Goal: Transaction & Acquisition: Download file/media

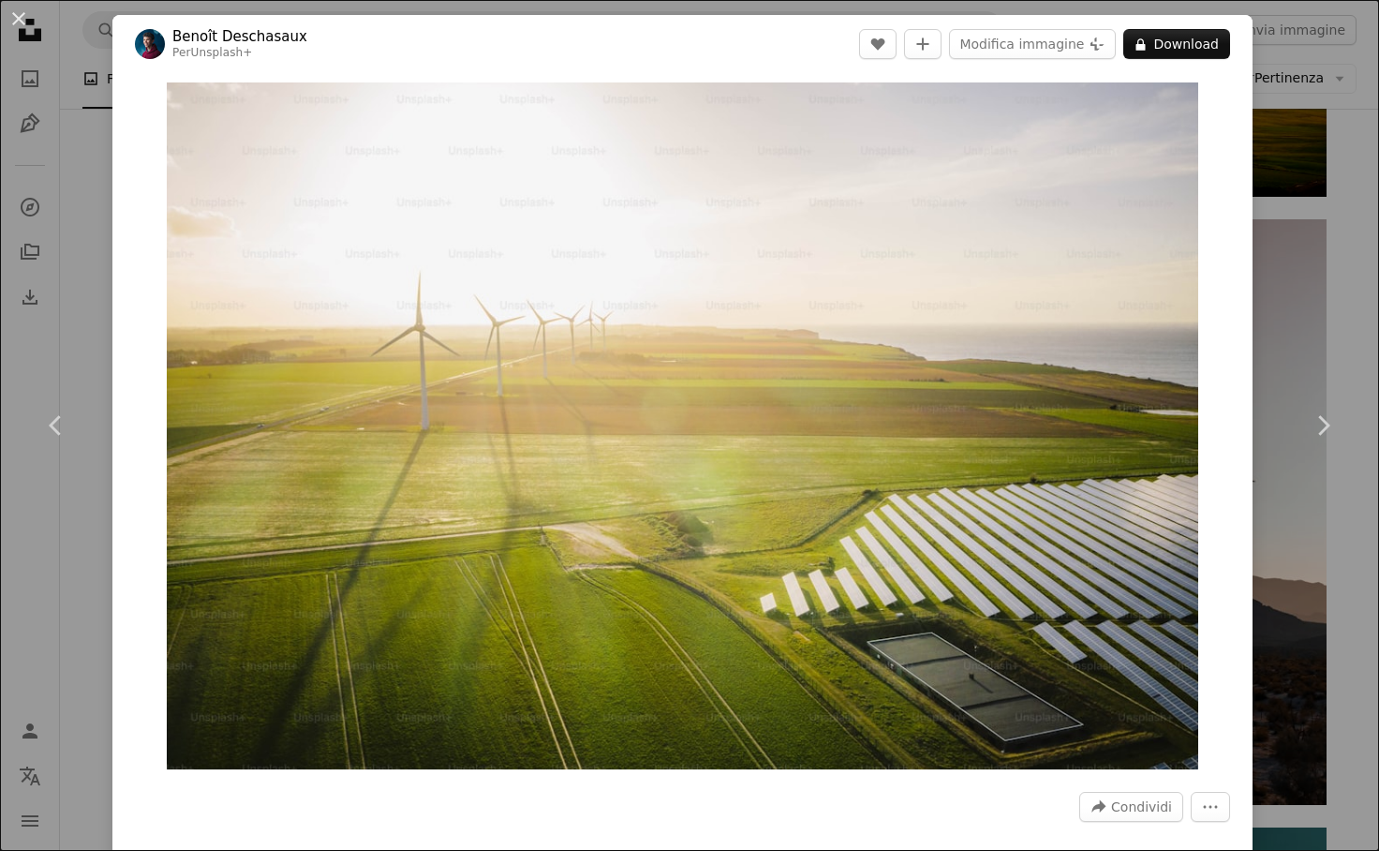
scroll to position [4937, 0]
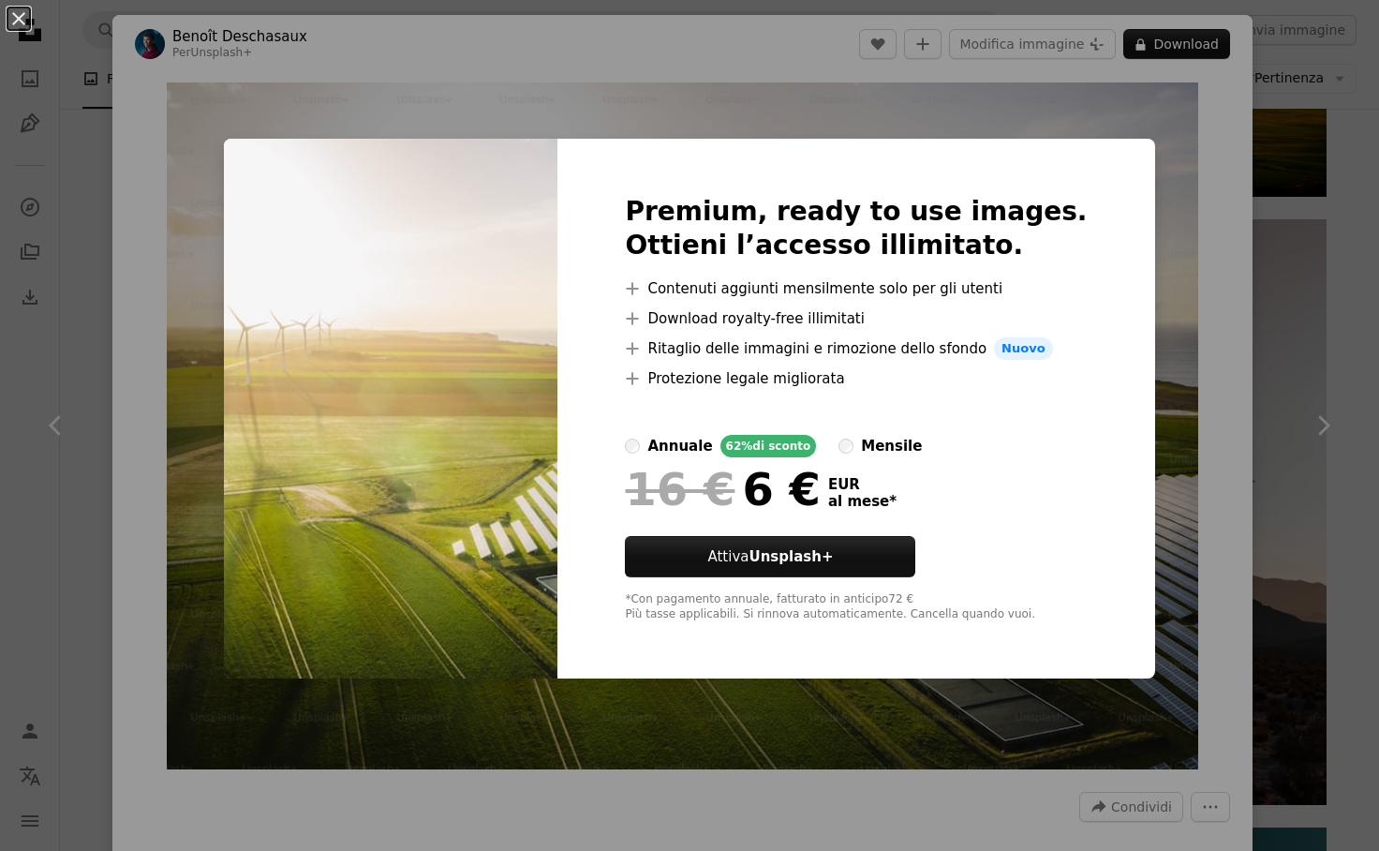
click at [1144, 179] on div "An X shape Premium, ready to use images. Ottieni l’accesso illimitato. A plus s…" at bounding box center [689, 425] width 1379 height 851
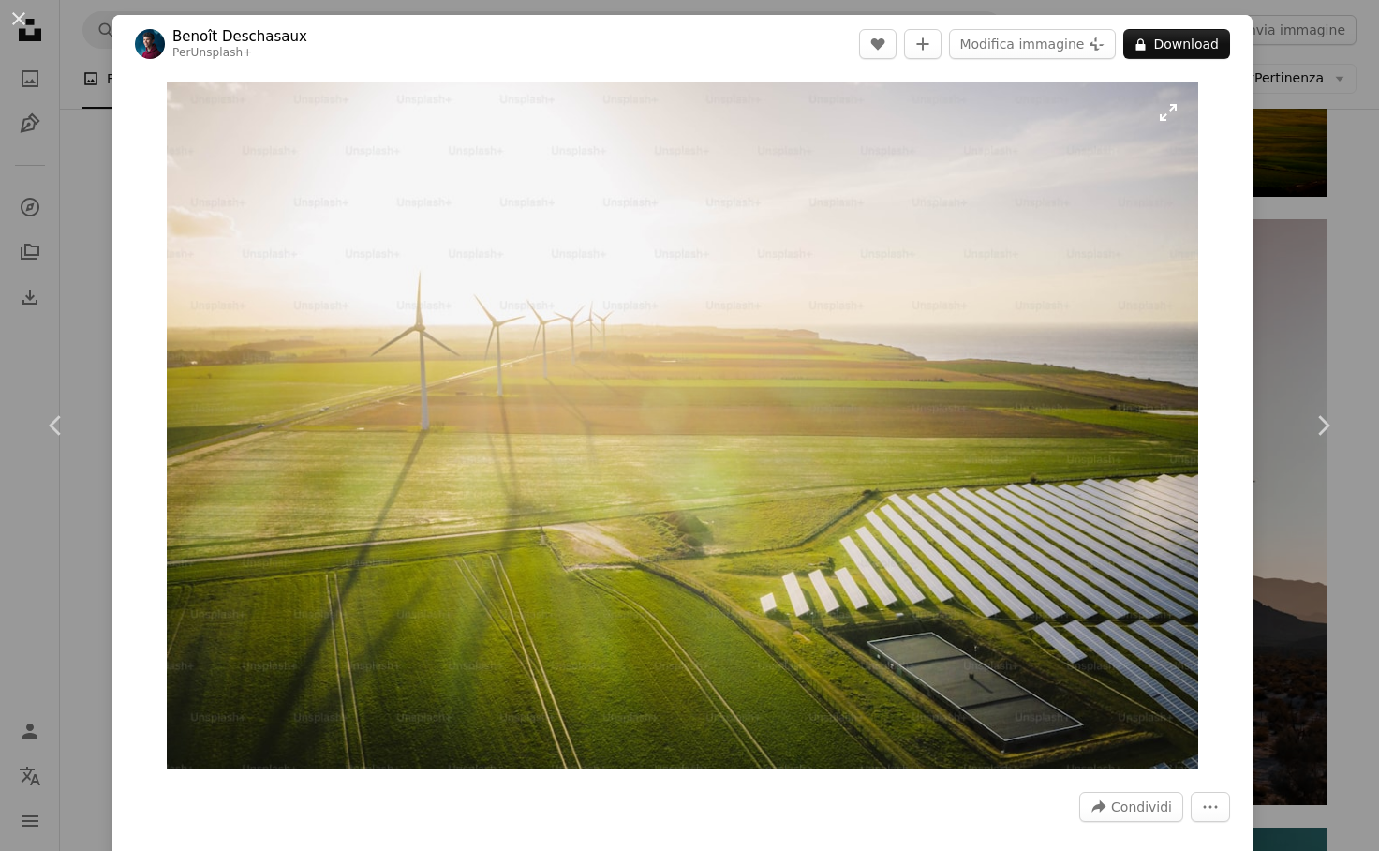
click at [1145, 178] on img "Ingrandisci questa immagine" at bounding box center [682, 425] width 1031 height 687
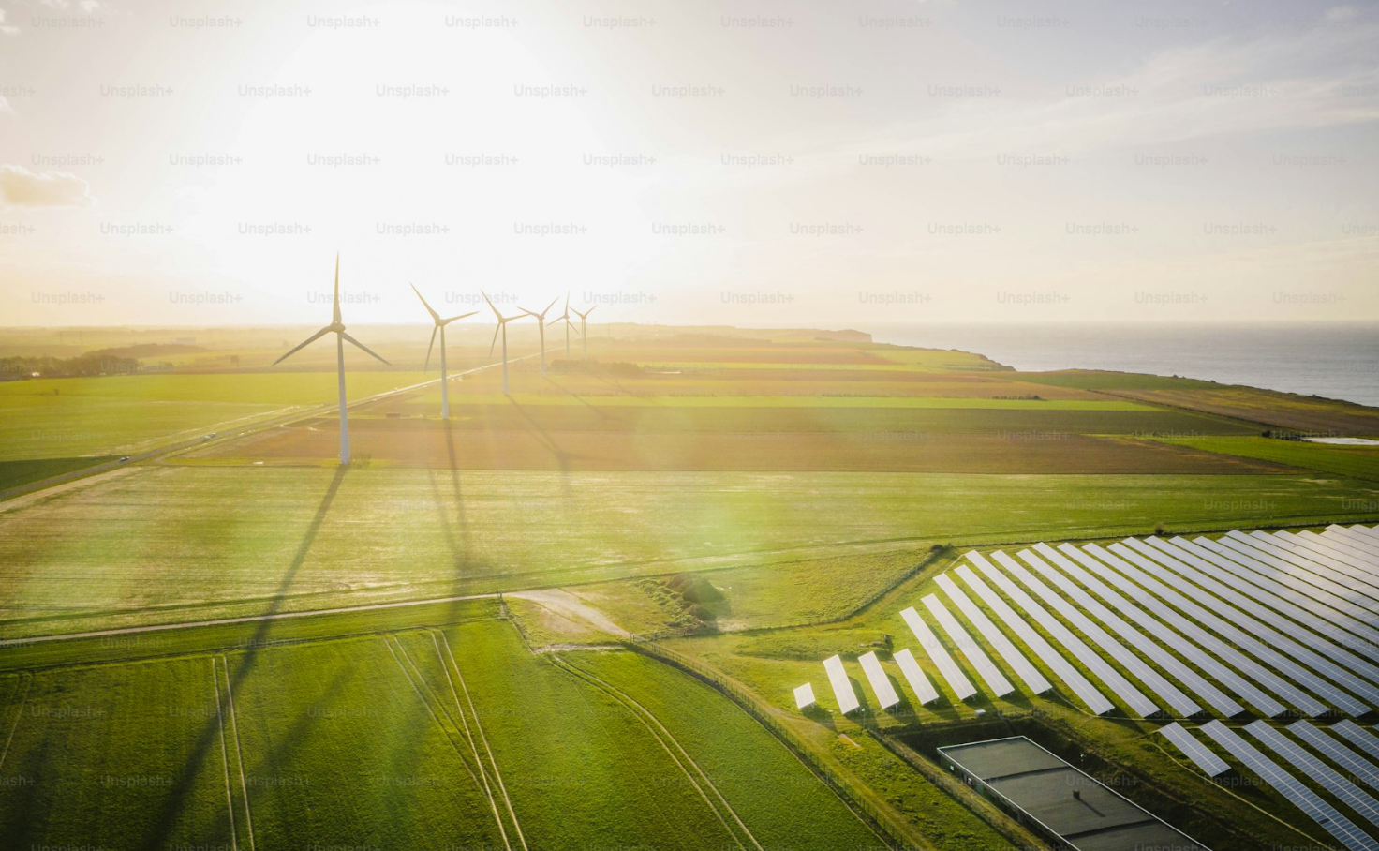
scroll to position [30, 0]
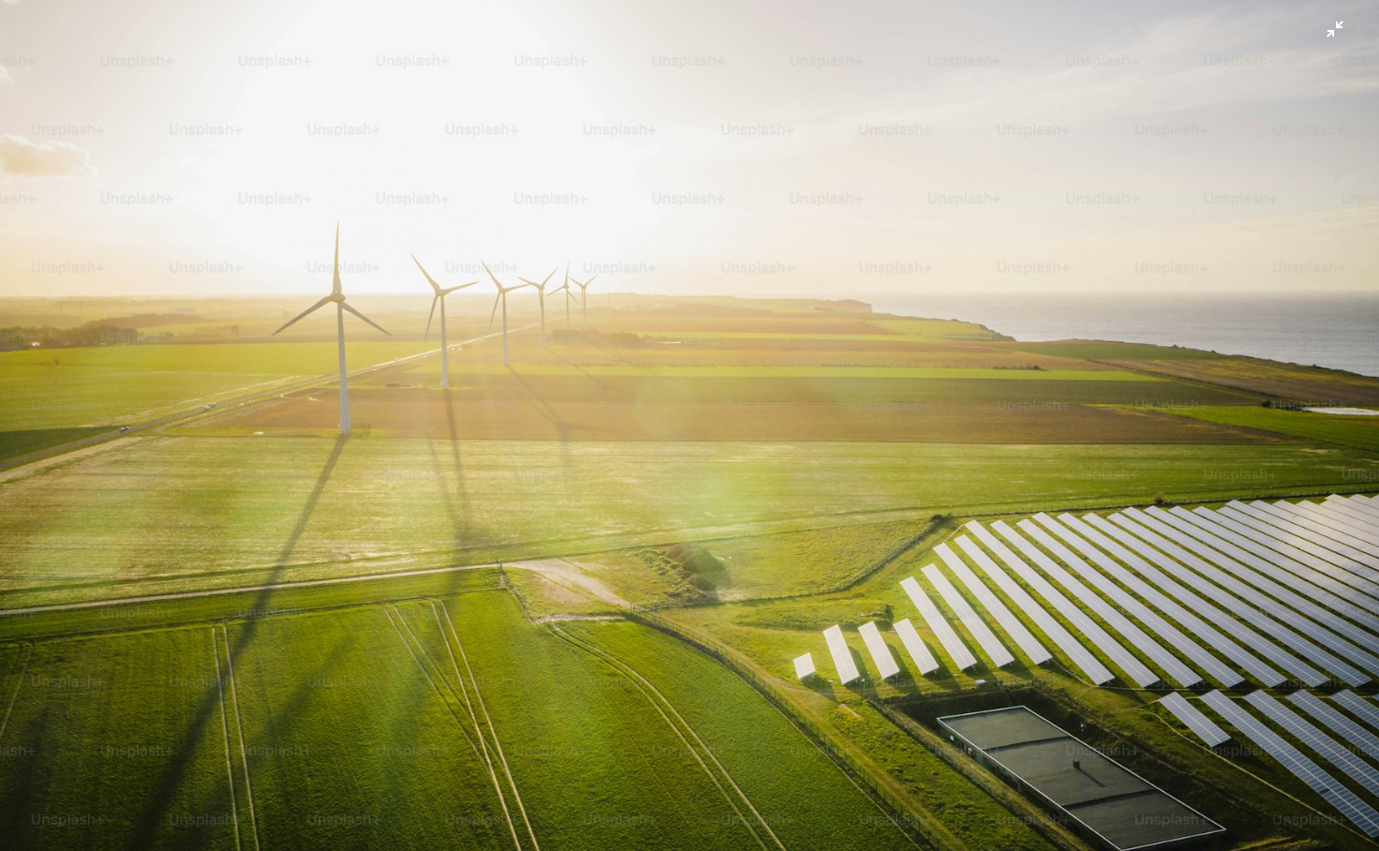
click at [911, 302] on img "Rimpicciolisci questa immagine" at bounding box center [689, 429] width 1381 height 920
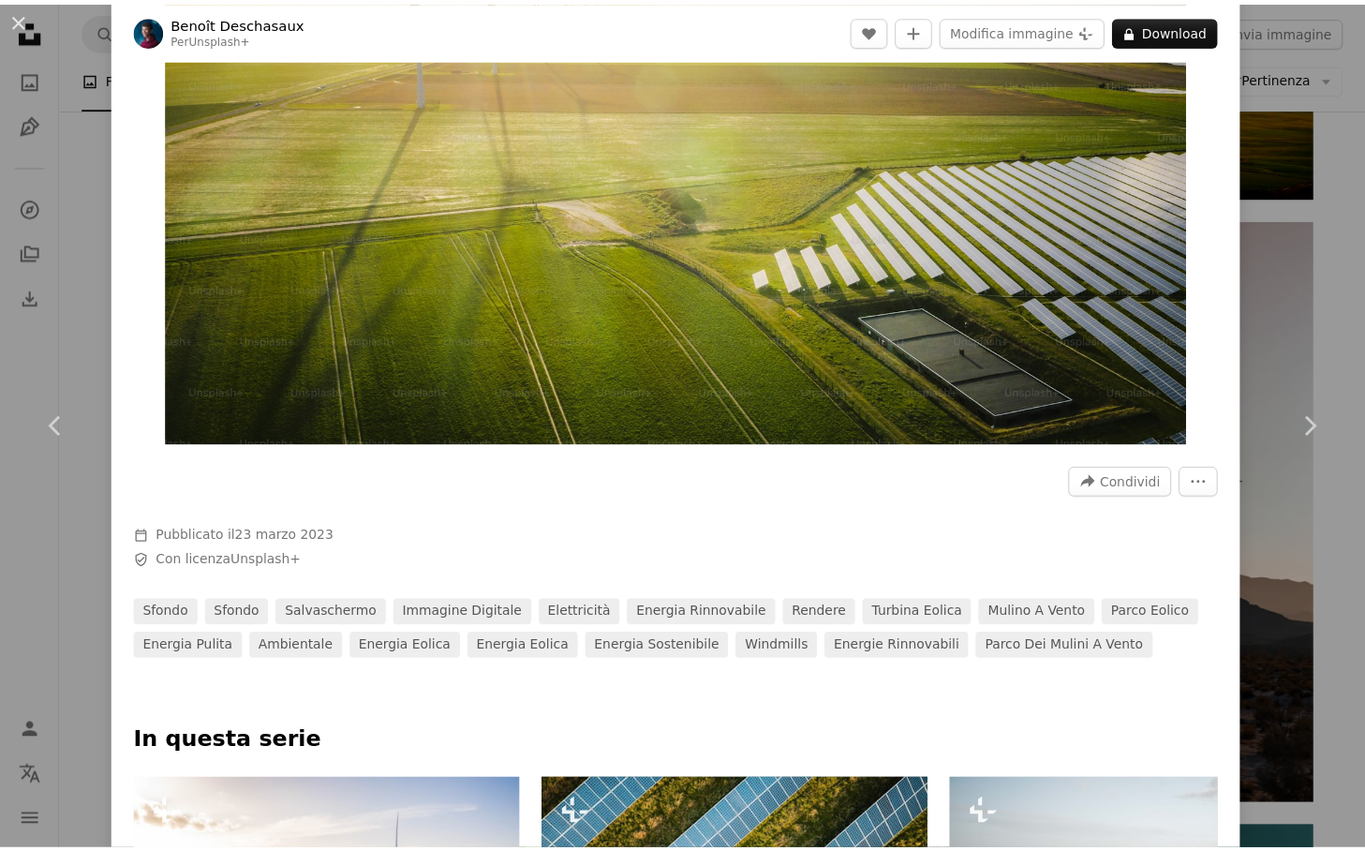
scroll to position [0, 1236]
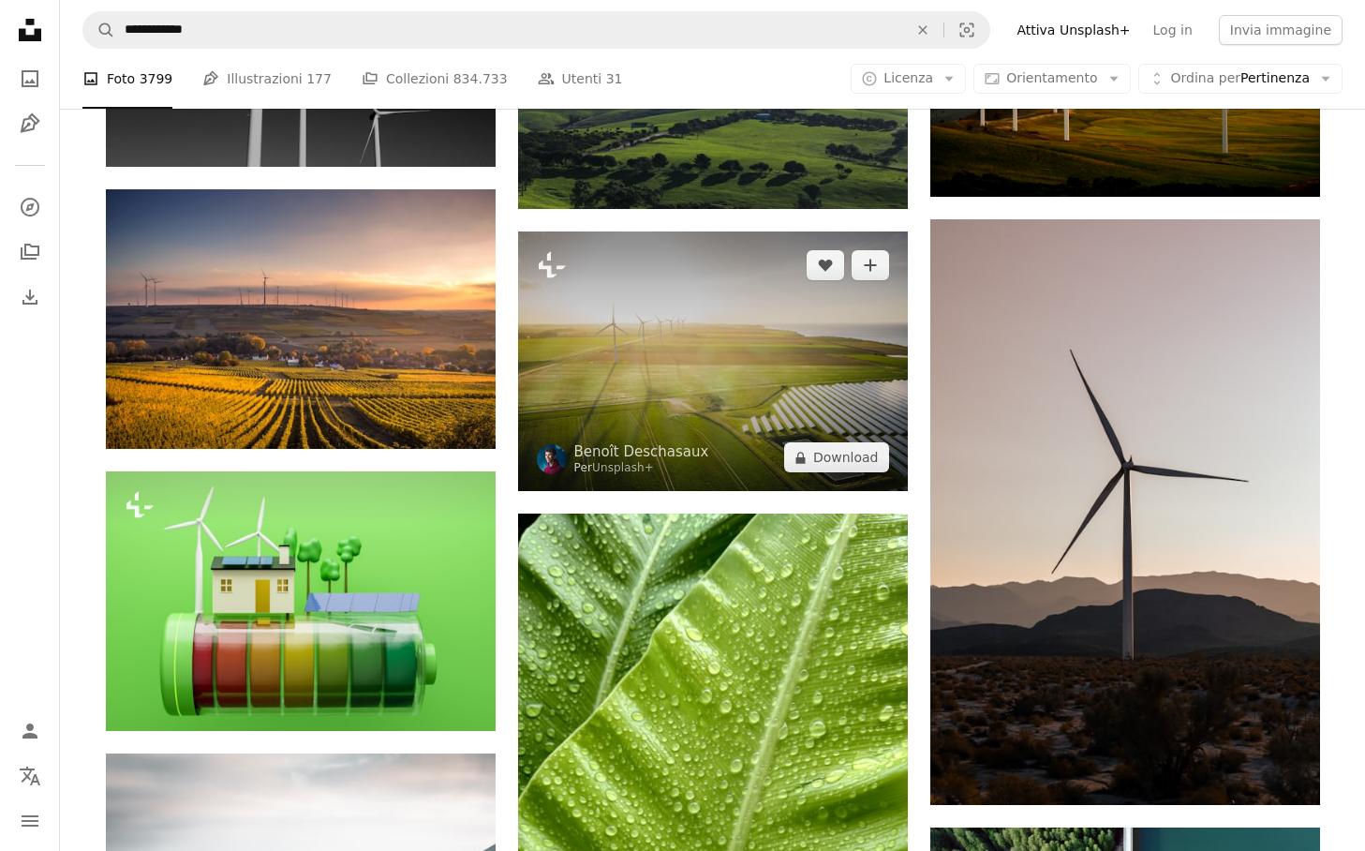
click at [764, 319] on img at bounding box center [713, 361] width 390 height 260
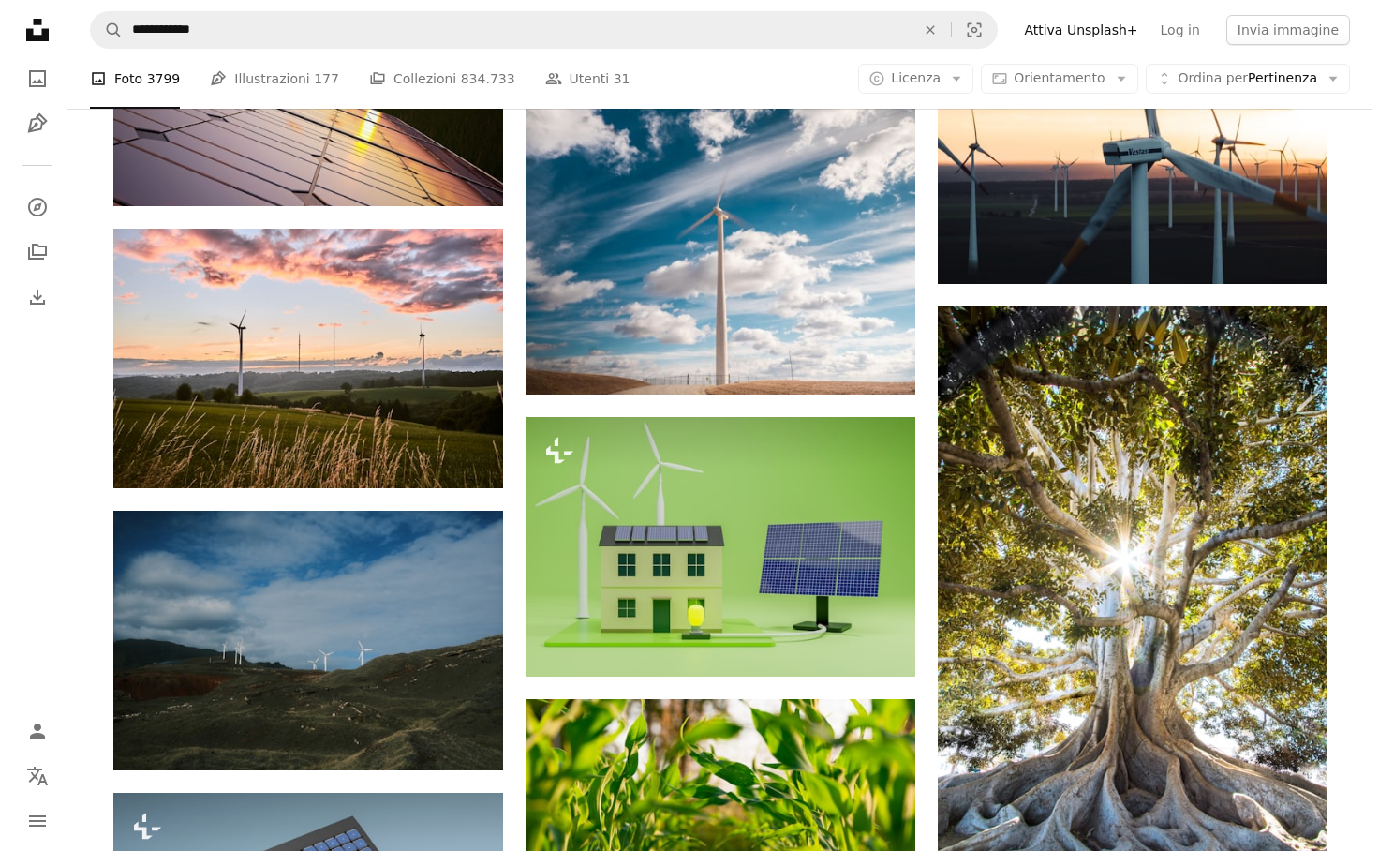
scroll to position [10757, 0]
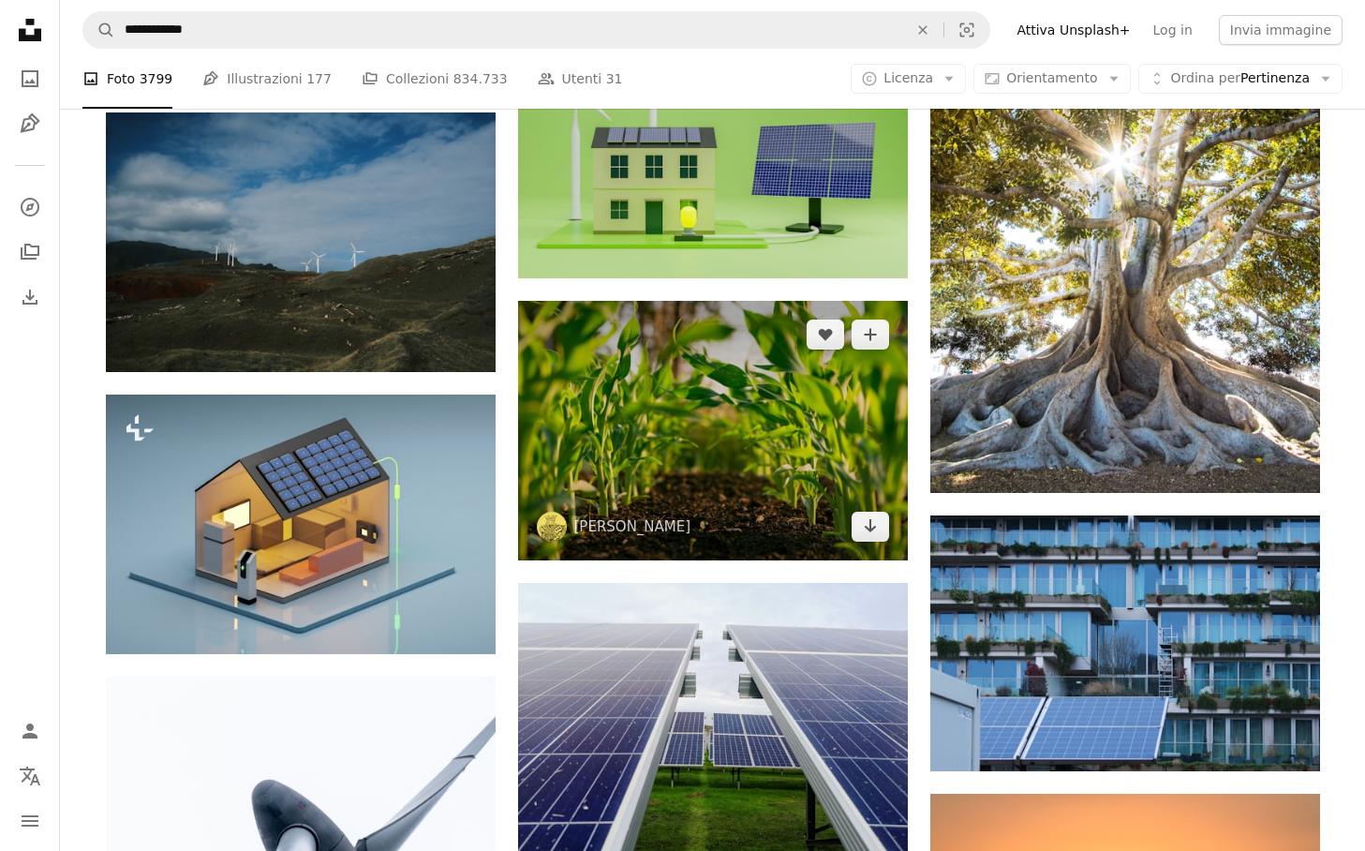
click at [760, 374] on img at bounding box center [713, 431] width 390 height 260
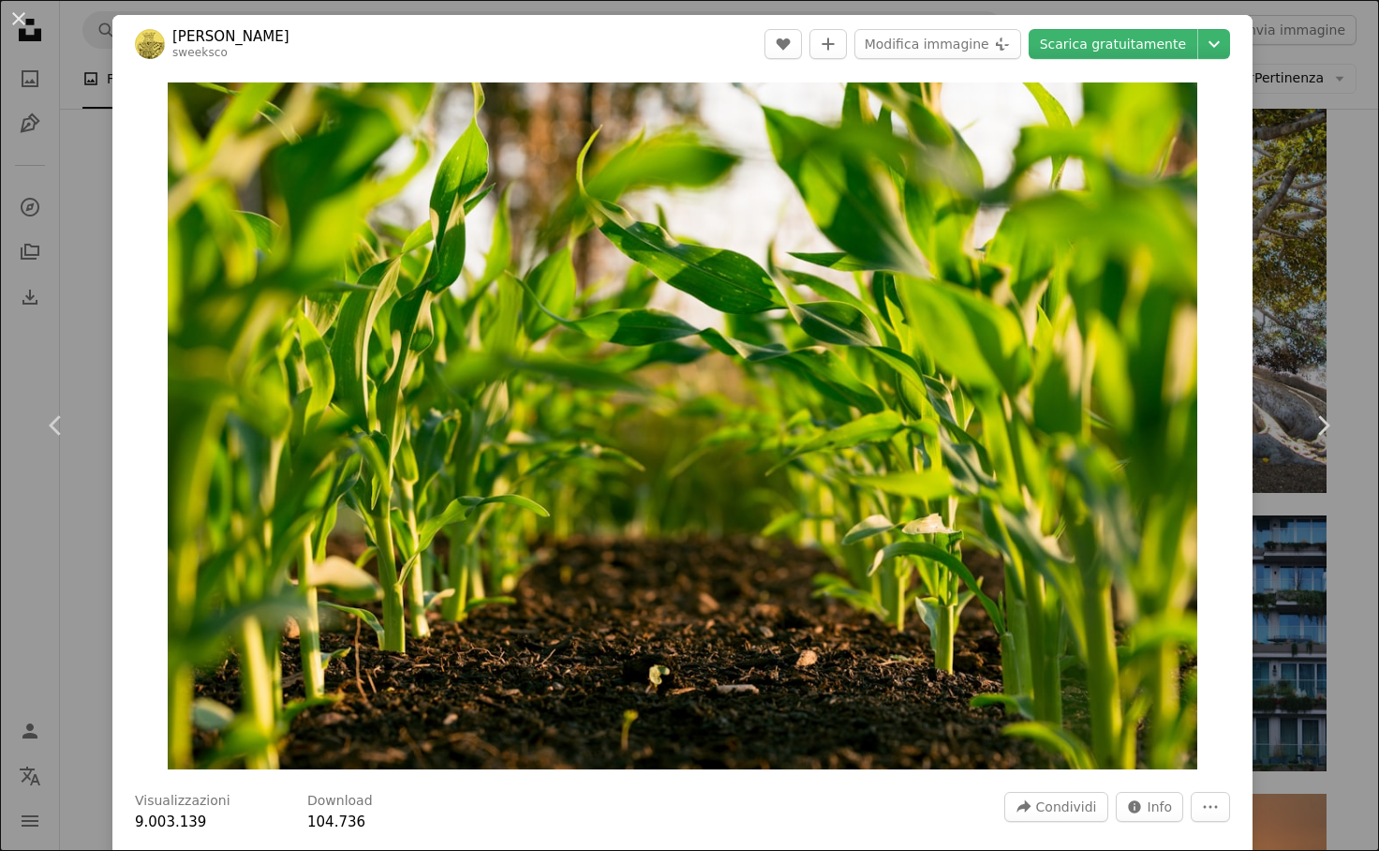
click at [760, 374] on img "Ingrandisci questa immagine" at bounding box center [683, 425] width 1031 height 687
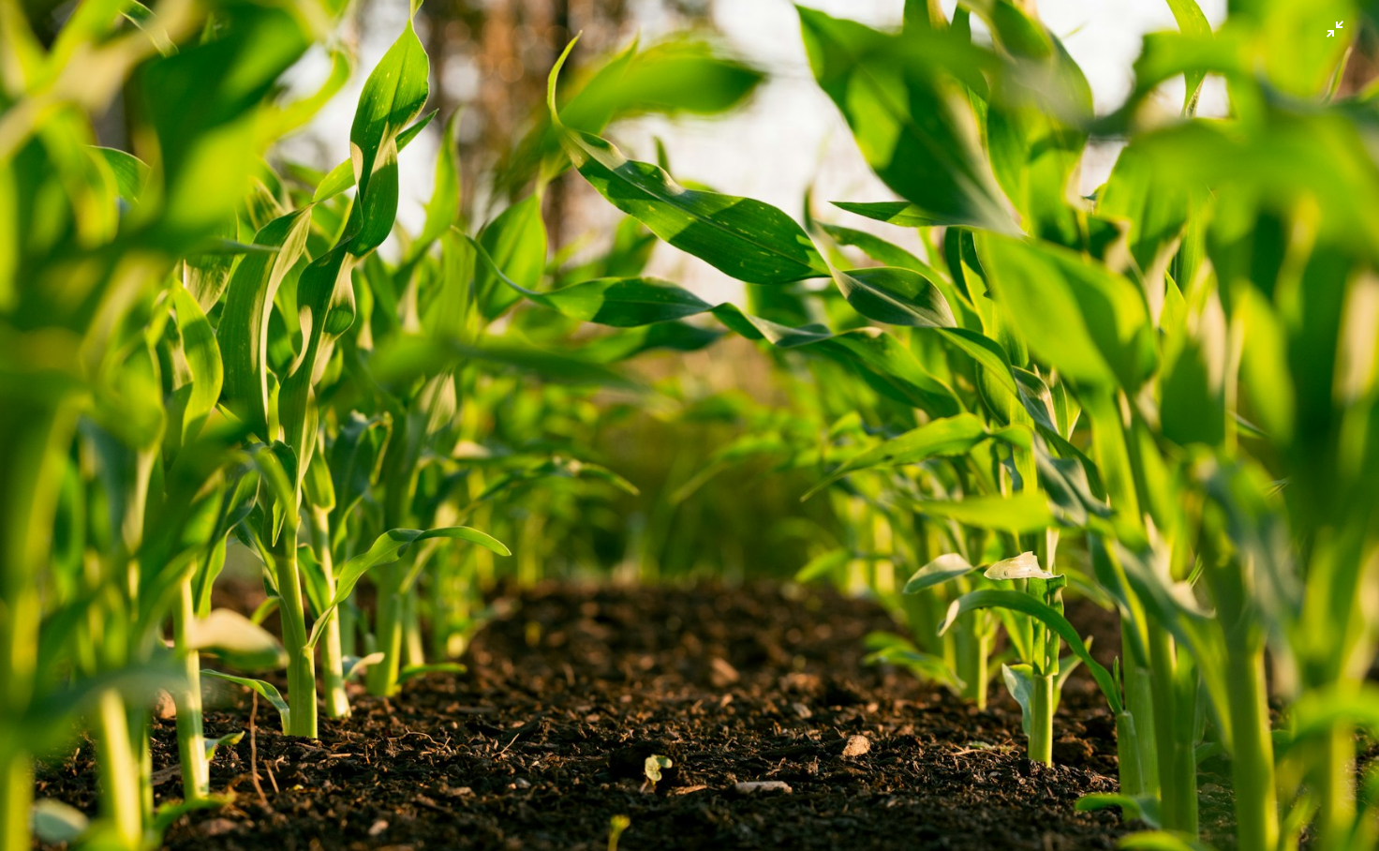
scroll to position [13, 0]
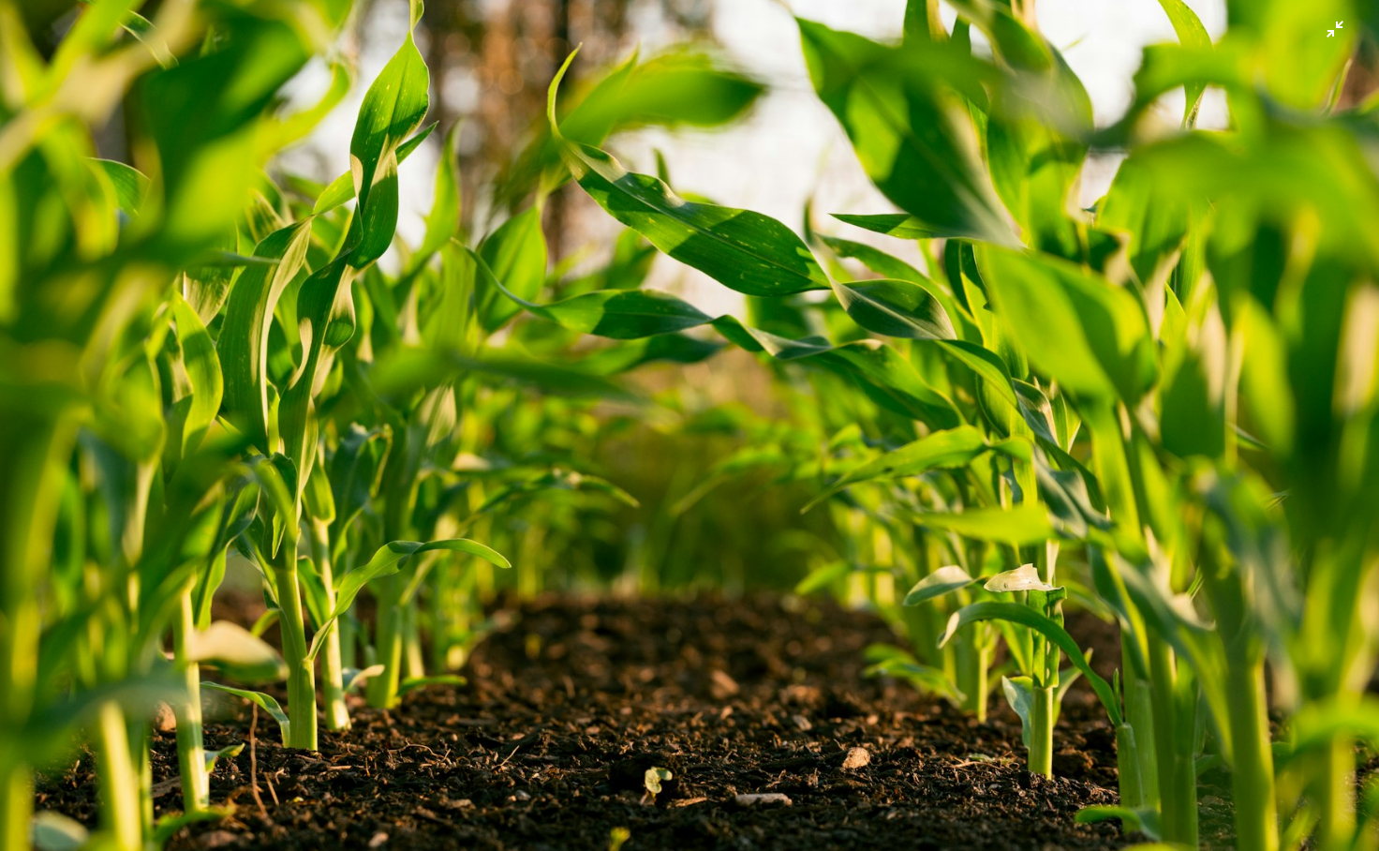
click at [1064, 261] on img "Rimpicciolisci questa immagine" at bounding box center [689, 446] width 1381 height 921
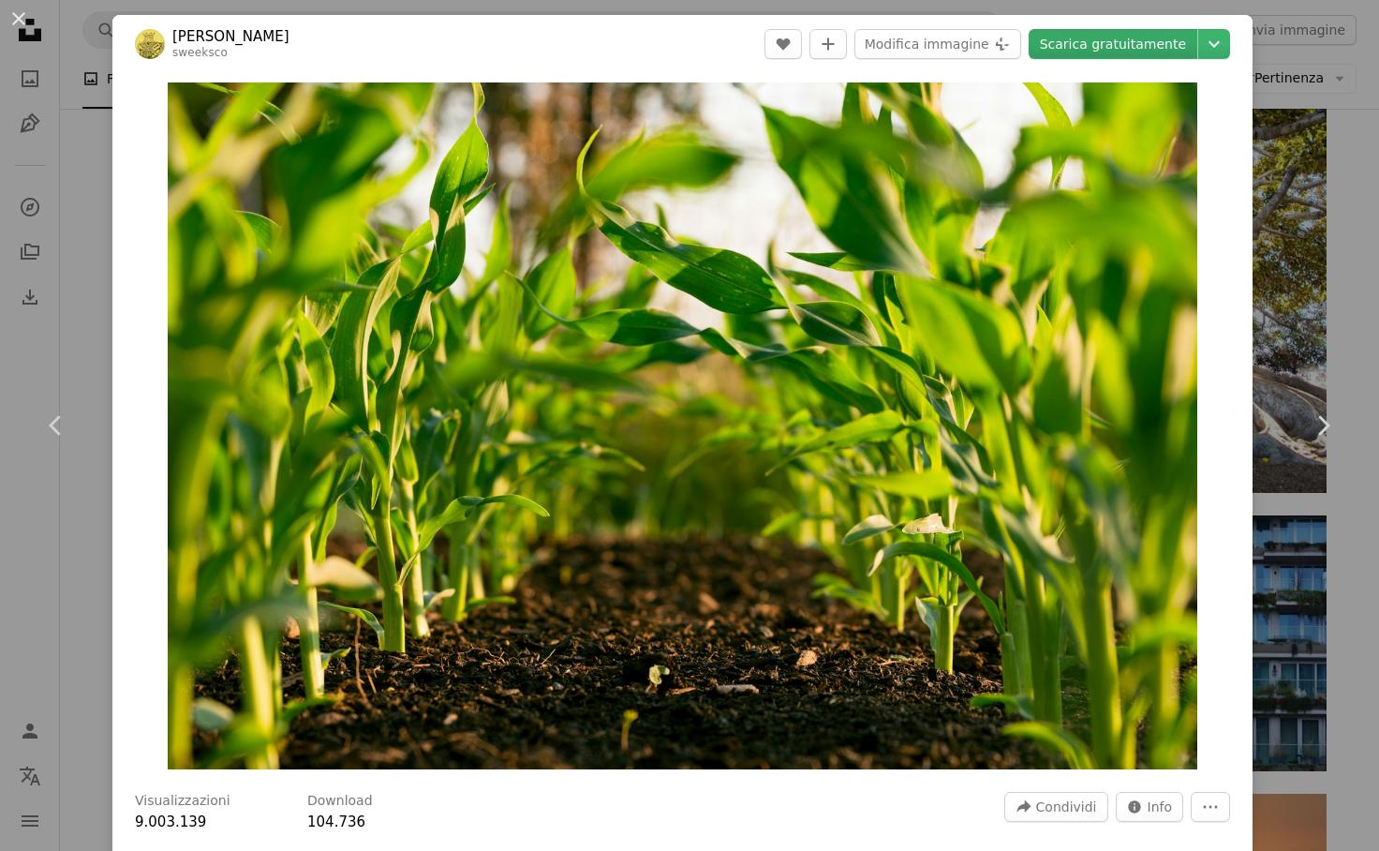
click at [1106, 36] on link "Scarica gratuitamente" at bounding box center [1113, 44] width 169 height 30
